Goal: Transaction & Acquisition: Book appointment/travel/reservation

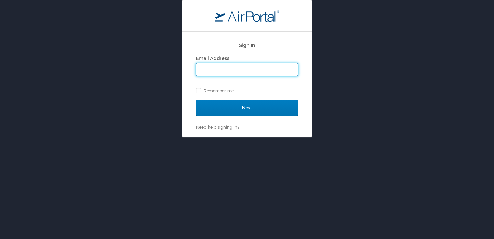
click at [213, 71] on input "Email Address" at bounding box center [247, 69] width 102 height 12
type input "Felicetaylor@aol.com"
click at [200, 89] on label "Remember me" at bounding box center [247, 91] width 102 height 10
click at [200, 89] on input "Remember me" at bounding box center [198, 90] width 4 height 4
checkbox input "true"
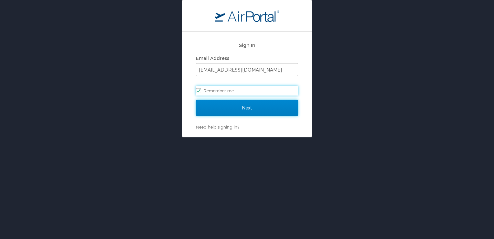
click at [226, 110] on input "Next" at bounding box center [247, 108] width 102 height 16
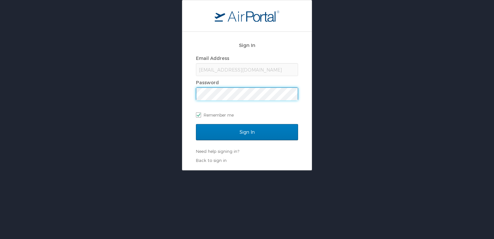
click at [196, 124] on input "Sign In" at bounding box center [247, 132] width 102 height 16
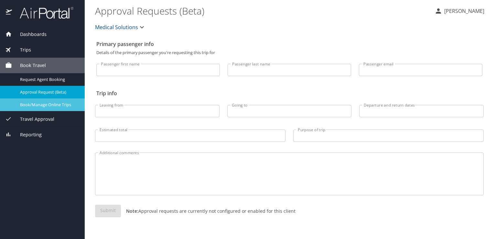
click at [45, 105] on span "Book/Manage Online Trips" at bounding box center [48, 105] width 57 height 6
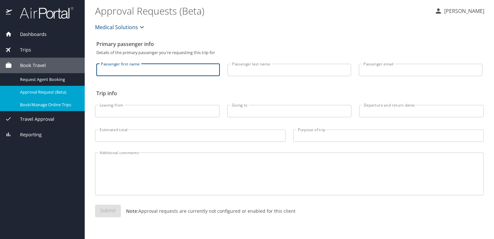
click at [149, 73] on input "Passenger first name" at bounding box center [158, 70] width 124 height 12
type input "felice"
type input "taylor"
type input "Felicetaylor@aol.com"
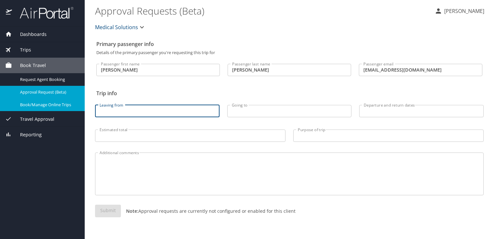
click at [148, 112] on input "Leaving from" at bounding box center [157, 111] width 125 height 12
click at [132, 113] on input "Leaving from" at bounding box center [157, 111] width 125 height 12
click at [132, 112] on input "Leaving from" at bounding box center [157, 111] width 125 height 12
type input "W"
type input "Newport News, Virginia"
